Goal: Information Seeking & Learning: Learn about a topic

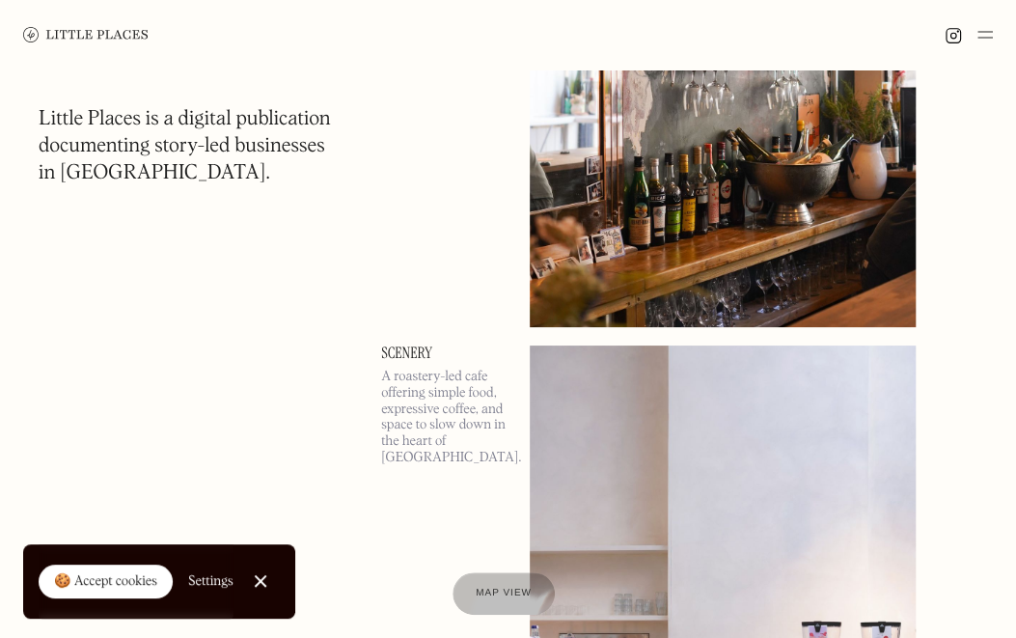
scroll to position [3184, 0]
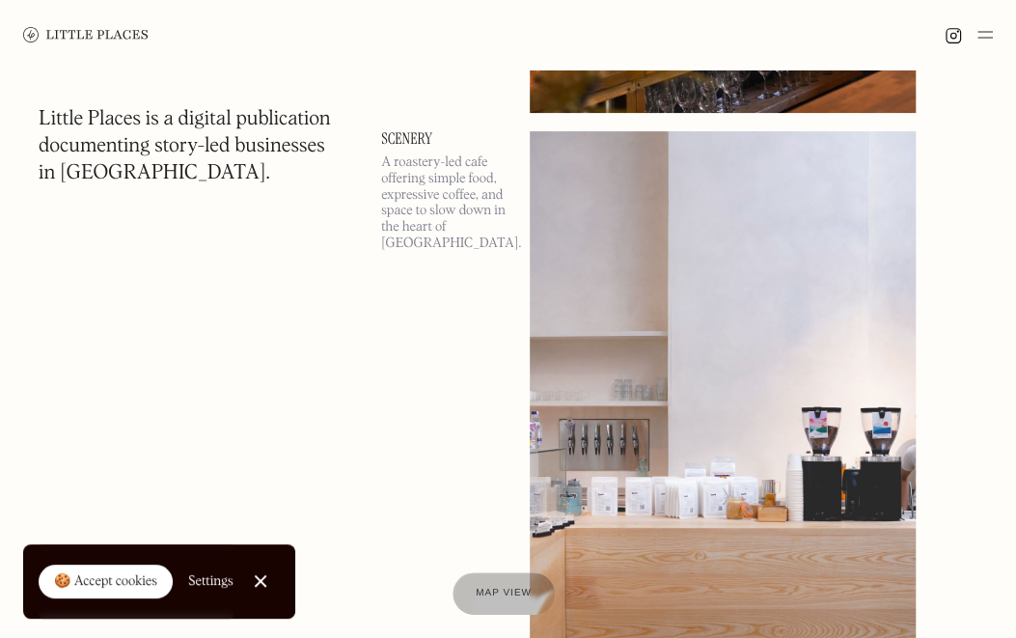
click at [259, 576] on div at bounding box center [260, 581] width 13 height 13
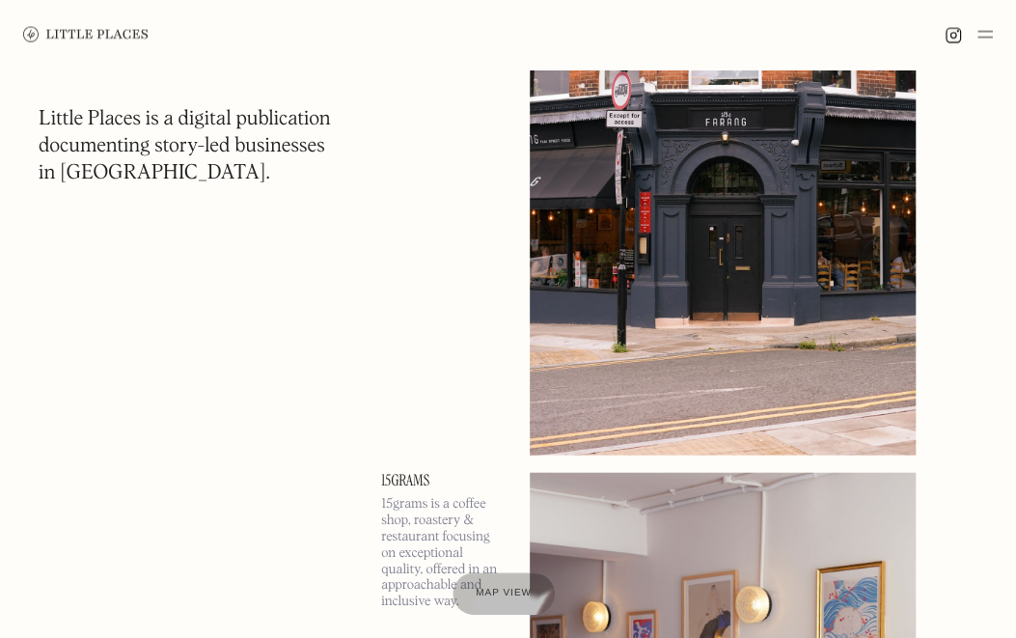
scroll to position [4728, 0]
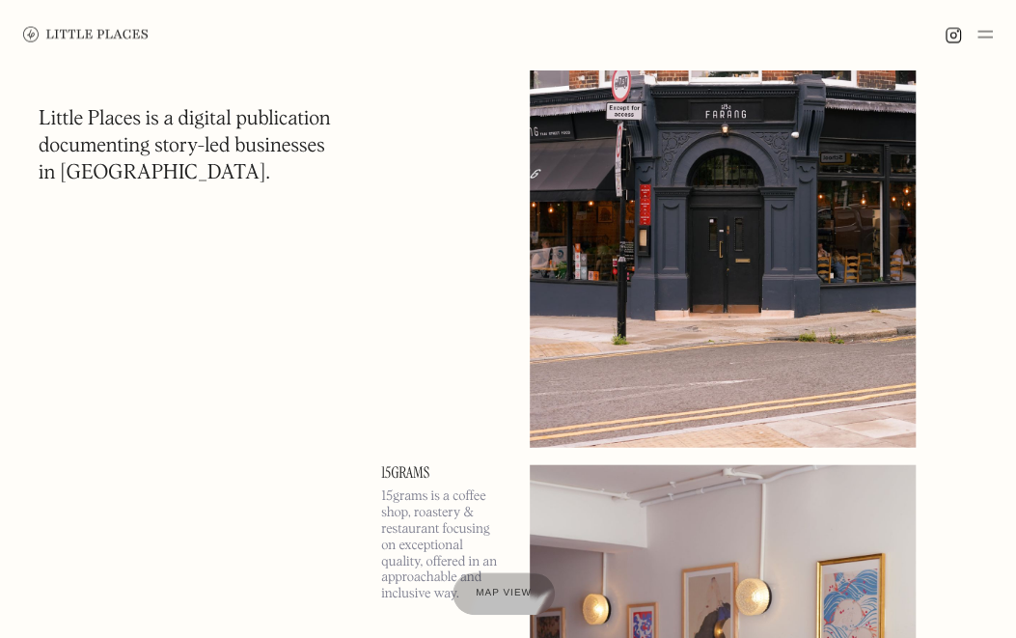
click at [987, 34] on img at bounding box center [984, 34] width 15 height 23
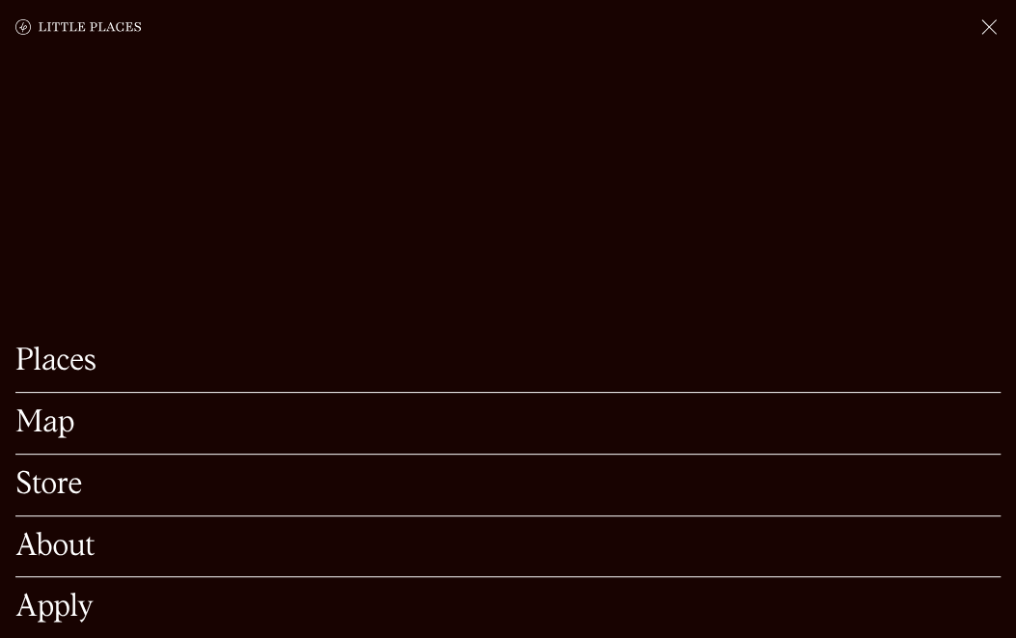
click at [68, 532] on link "About" at bounding box center [507, 547] width 985 height 30
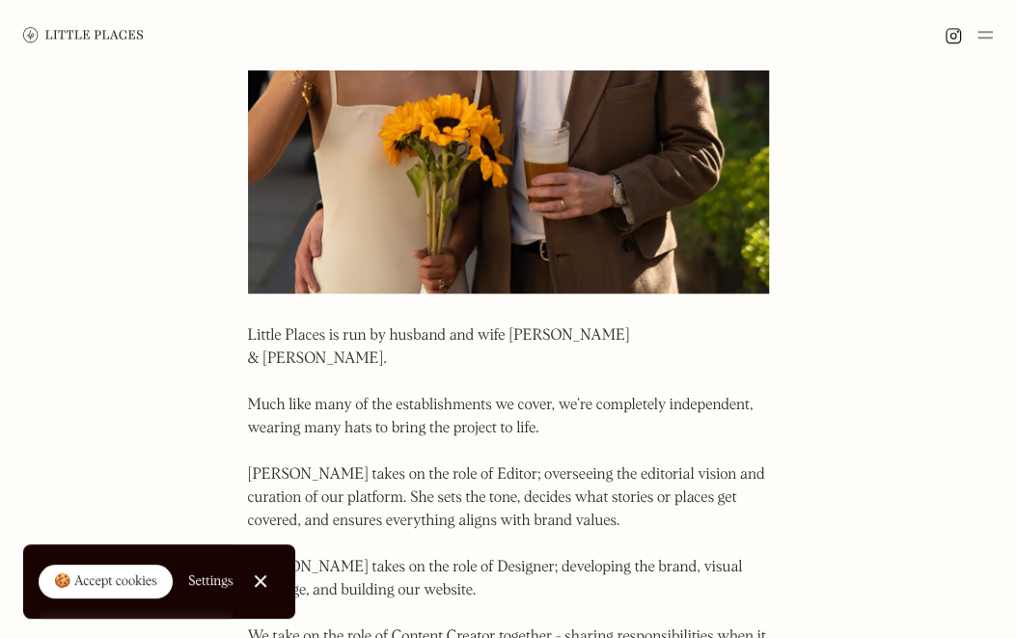
scroll to position [868, 0]
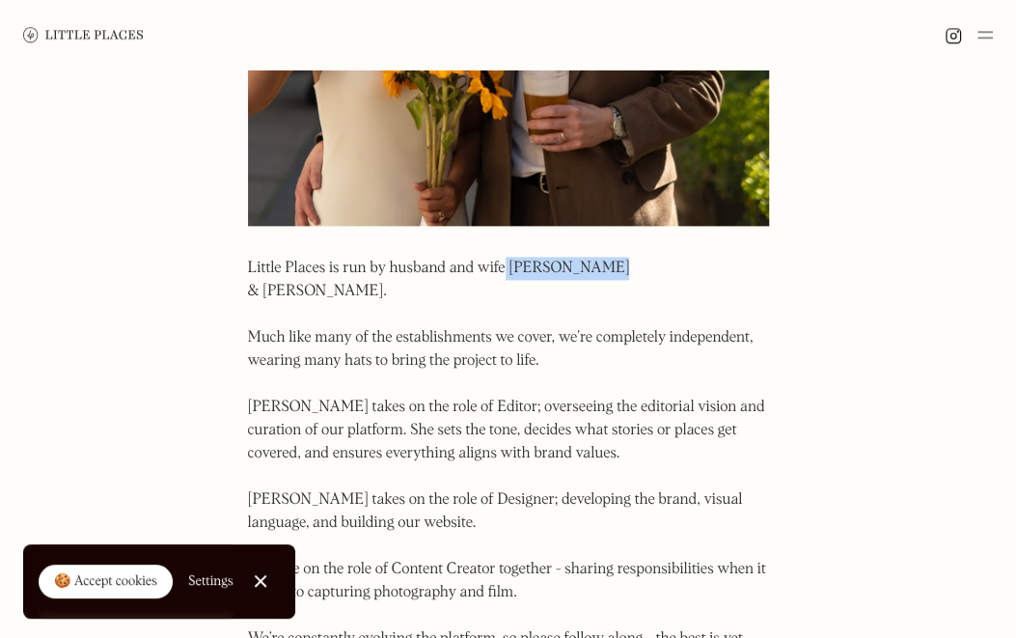
drag, startPoint x: 606, startPoint y: 262, endPoint x: 506, endPoint y: 265, distance: 100.4
click at [506, 265] on p "Little Places is run by husband and wife Kyra & Jason. Much like many of the es…" at bounding box center [508, 465] width 521 height 417
copy p "Kyra & Jason."
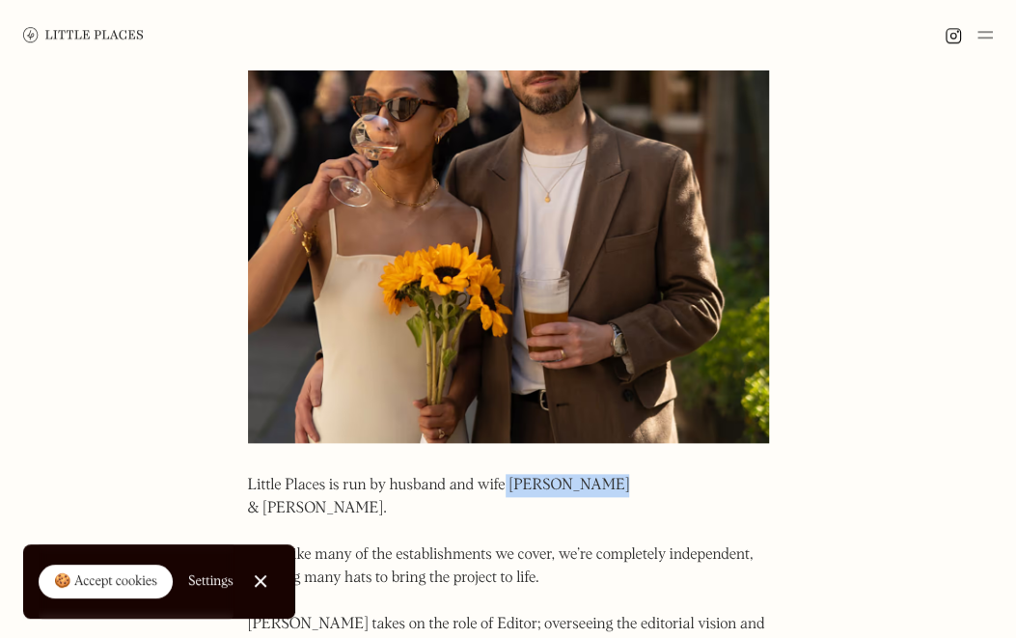
scroll to position [579, 0]
